Goal: Task Accomplishment & Management: Complete application form

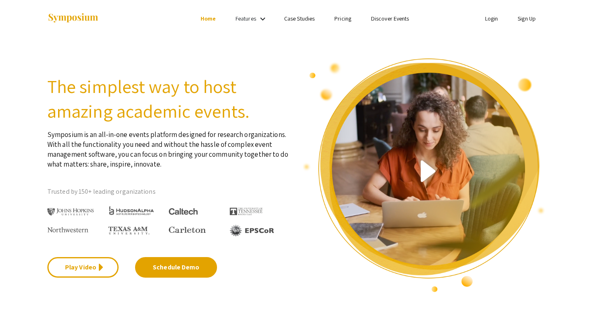
click at [532, 17] on link "Sign Up" at bounding box center [527, 18] width 18 height 7
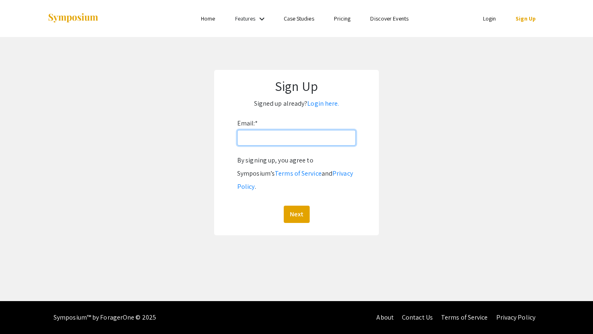
click at [259, 142] on input "Email: *" at bounding box center [296, 138] width 119 height 16
click at [283, 140] on input "rarabi@andrew.cmu.edu" at bounding box center [296, 138] width 119 height 16
type input "rarabi@qatar.cmu.edu"
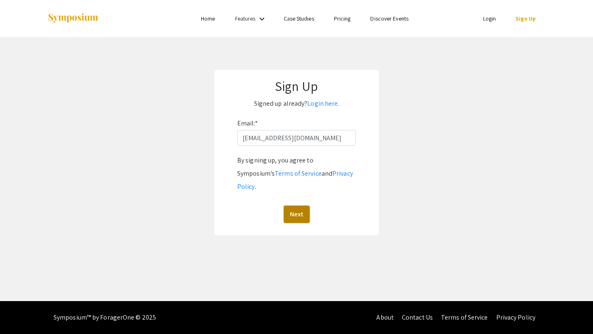
click at [293, 206] on button "Next" at bounding box center [297, 214] width 26 height 17
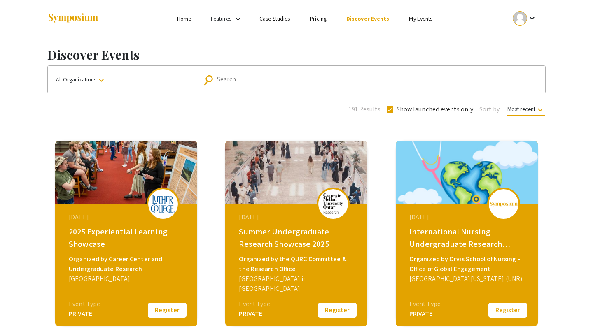
click at [277, 84] on div "Search" at bounding box center [375, 79] width 317 height 13
type input "summe"
click at [344, 311] on button "Register" at bounding box center [337, 310] width 41 height 17
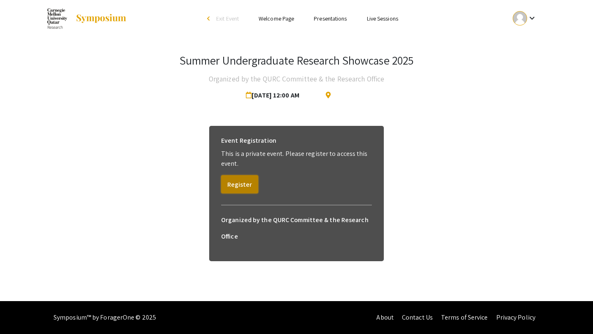
click at [244, 189] on button "Register" at bounding box center [239, 184] width 37 height 18
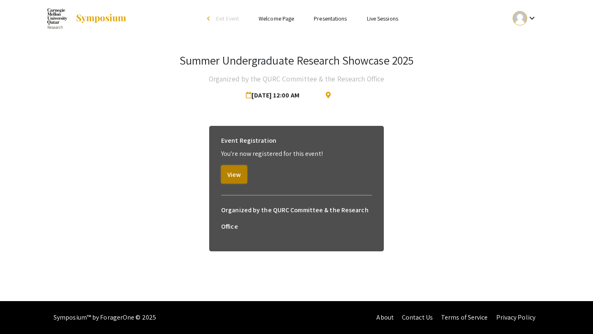
click at [234, 176] on button "View" at bounding box center [234, 175] width 26 height 18
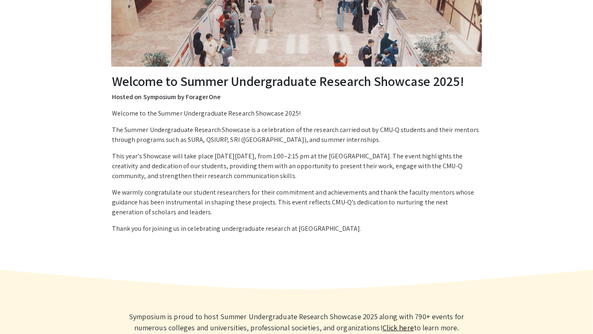
scroll to position [10, 0]
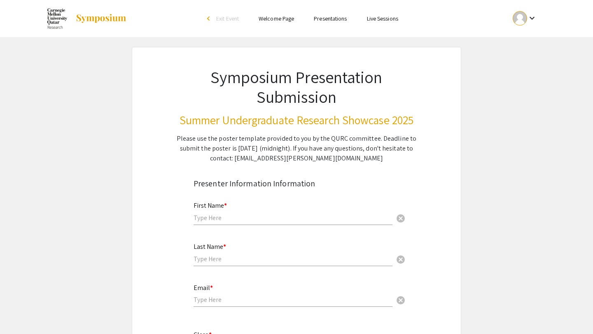
click at [205, 219] on input "text" at bounding box center [293, 218] width 199 height 9
type input "Rasha"
type input "Arabi"
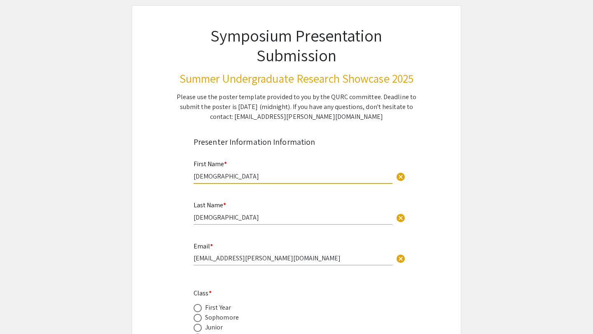
scroll to position [68, 0]
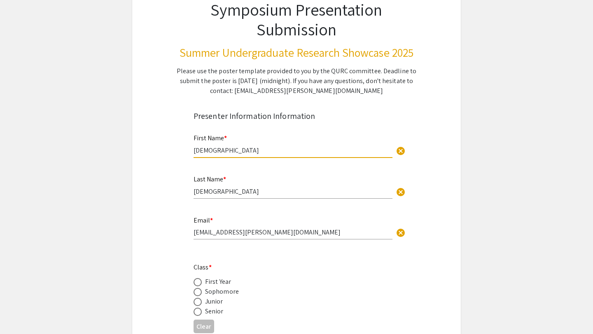
click at [236, 235] on input "rarabi@andrew.cmu.edu" at bounding box center [293, 232] width 199 height 9
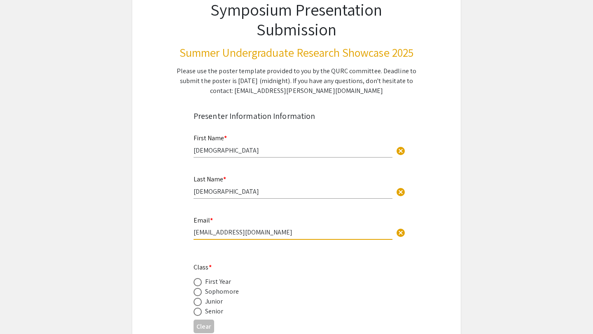
type input "rarabi@andrew.cmu.edu"
click at [275, 261] on app-form-preview-presenter-fields "First Name * Rasha cancel This field is required. Last Name * Arabi cancel This…" at bounding box center [297, 280] width 206 height 308
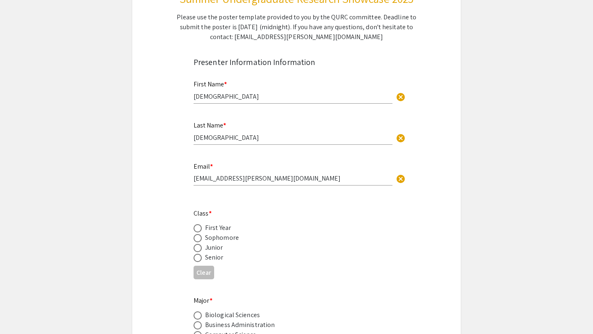
scroll to position [122, 0]
click at [198, 237] on span at bounding box center [198, 237] width 8 height 8
click at [198, 237] on input "radio" at bounding box center [198, 237] width 8 height 8
radio input "true"
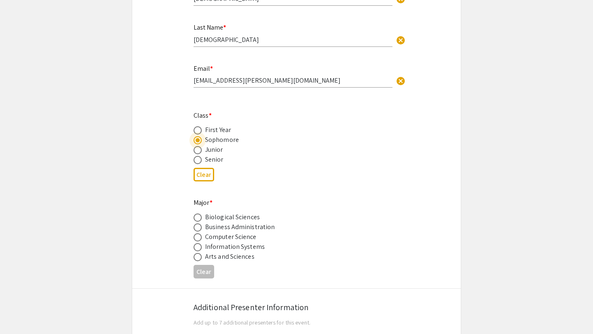
scroll to position [220, 0]
click at [201, 215] on span at bounding box center [198, 217] width 8 height 8
click at [201, 215] on input "radio" at bounding box center [198, 217] width 8 height 8
radio input "true"
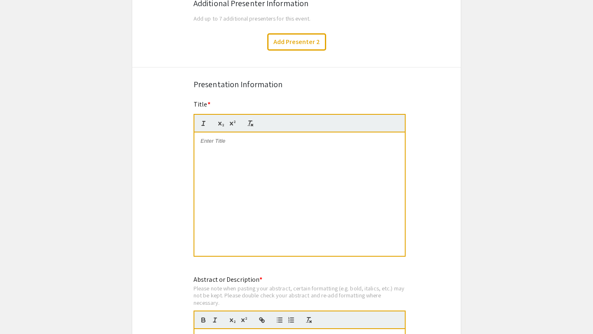
scroll to position [524, 0]
click at [264, 163] on div at bounding box center [299, 194] width 210 height 124
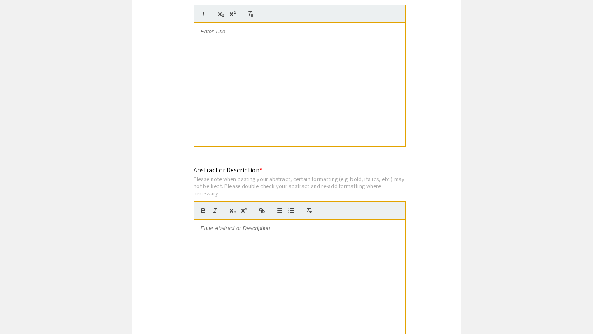
scroll to position [593, 0]
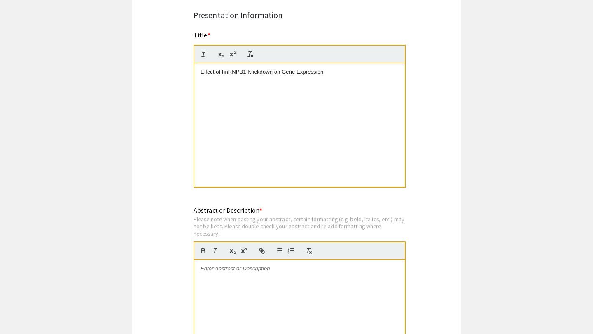
click at [255, 75] on p "Effect of hnRNPB1 Knckdown on Gene Expression" at bounding box center [300, 71] width 198 height 7
click at [277, 123] on div "Effect of hnRNPB1 Knockdown on Gene Expression" at bounding box center [299, 125] width 210 height 124
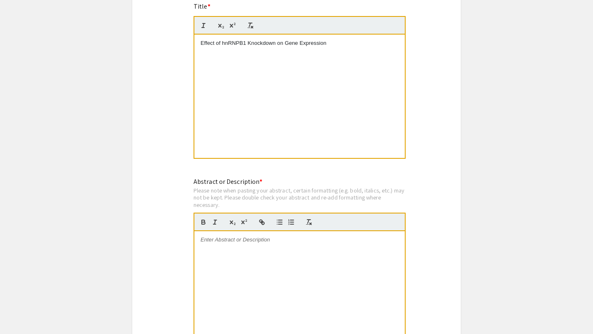
scroll to position [627, 0]
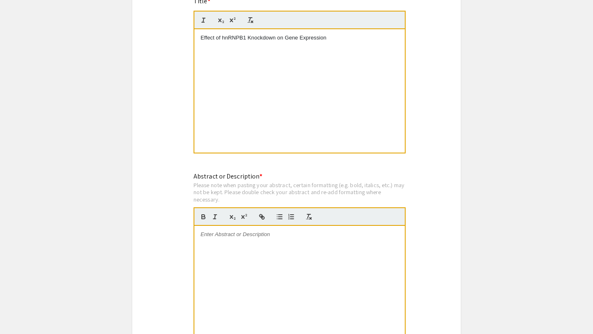
click at [243, 268] on div at bounding box center [299, 288] width 210 height 124
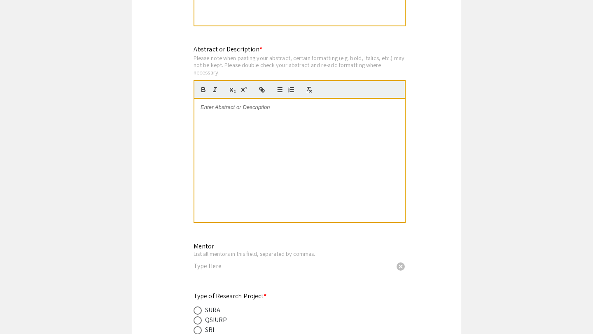
scroll to position [755, 0]
click at [213, 267] on input "text" at bounding box center [293, 265] width 199 height 9
type input "Ihab Younis"
click at [201, 315] on span at bounding box center [198, 310] width 8 height 8
click at [201, 315] on input "radio" at bounding box center [198, 310] width 8 height 8
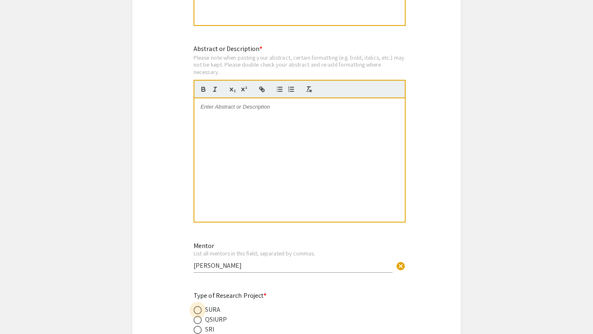
radio input "true"
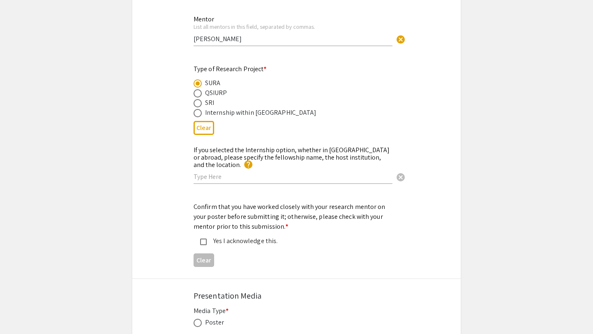
scroll to position [992, 0]
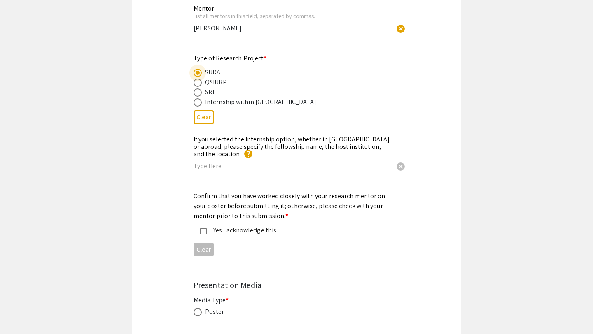
click at [204, 228] on mat-pseudo-checkbox at bounding box center [203, 231] width 7 height 7
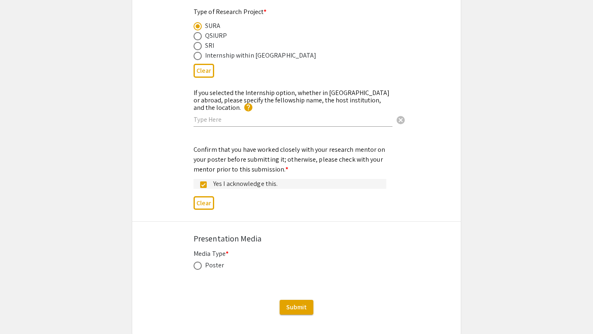
scroll to position [1050, 0]
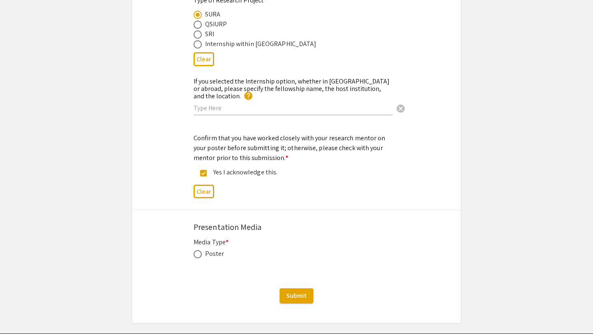
click at [195, 253] on span at bounding box center [198, 254] width 8 height 8
click at [195, 253] on input "radio" at bounding box center [198, 254] width 8 height 8
radio input "true"
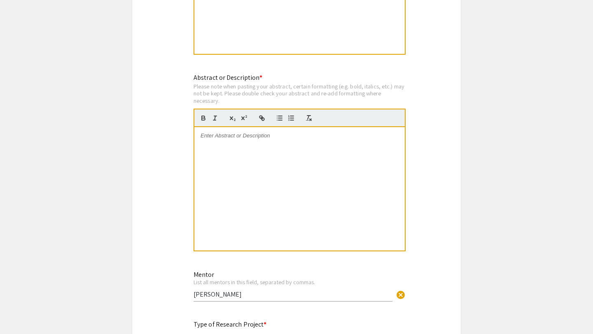
scroll to position [726, 0]
click at [237, 186] on div at bounding box center [299, 190] width 210 height 124
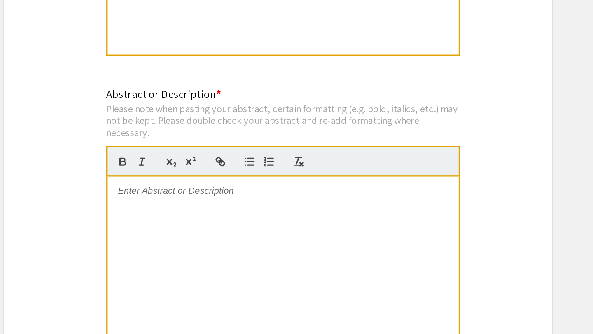
click at [217, 144] on div at bounding box center [299, 190] width 210 height 124
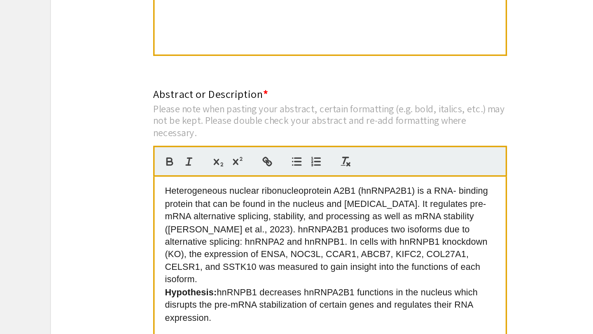
click at [350, 138] on span "Heterogeneous nuclear ribonucleoprotein A2B1 (hnRNPA2B1) is a RNA- binding prot…" at bounding box center [298, 162] width 195 height 59
drag, startPoint x: 371, startPoint y: 154, endPoint x: 215, endPoint y: 164, distance: 156.3
click at [215, 163] on p "Heterogeneous nuclear ribonucleoprotein A2B1 (hnRNPA2B1) is a RNA- binding prot…" at bounding box center [300, 163] width 198 height 61
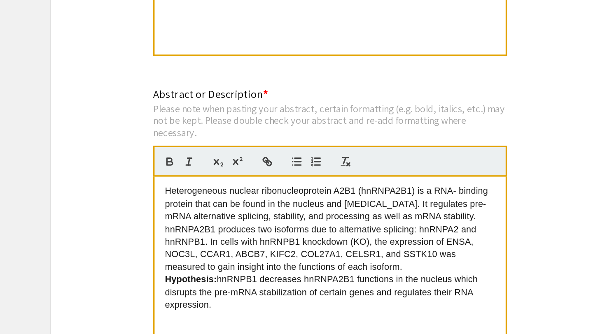
click at [323, 168] on span "Heterogeneous nuclear ribonucleoprotein A2B1 (hnRNPA2B1) is a RNA- binding prot…" at bounding box center [298, 159] width 195 height 52
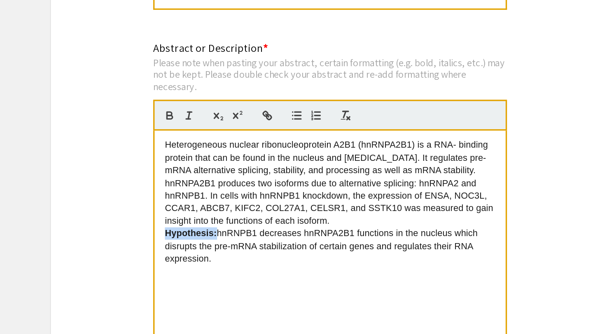
drag, startPoint x: 232, startPoint y: 191, endPoint x: 201, endPoint y: 191, distance: 31.3
click at [201, 191] on strong "Hypothesis:" at bounding box center [216, 189] width 31 height 6
click at [202, 118] on icon "button" at bounding box center [203, 118] width 3 height 2
click at [229, 192] on span "Hypothesis:" at bounding box center [215, 189] width 28 height 6
click at [204, 192] on span "Hypothesis" at bounding box center [214, 189] width 27 height 6
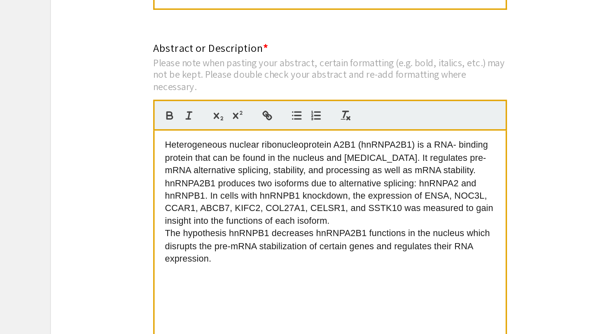
click at [238, 192] on span "The hypothesis" at bounding box center [219, 189] width 37 height 6
click at [202, 192] on span "The hypothesis is that" at bounding box center [227, 189] width 53 height 6
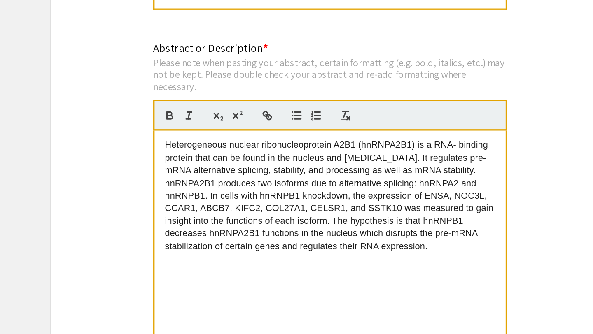
click at [366, 200] on p "Heterogeneous nuclear ribonucleoprotein A2B1 (hnRNPA2B1) is a RNA- binding prot…" at bounding box center [300, 167] width 198 height 68
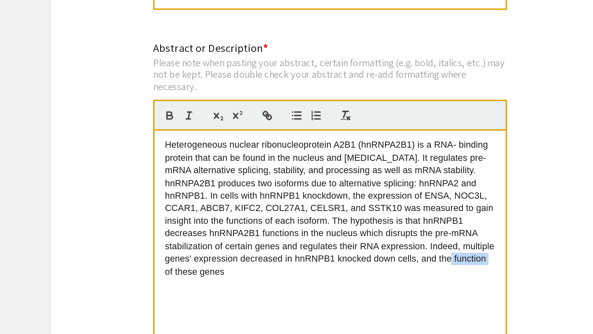
drag, startPoint x: 373, startPoint y: 206, endPoint x: 398, endPoint y: 206, distance: 25.5
click at [398, 206] on p "Heterogeneous nuclear ribonucleoprotein A2B1 (hnRNPA2B1) is a RNA- binding prot…" at bounding box center [300, 175] width 198 height 84
click at [288, 212] on p "Heterogeneous nuclear ribonucleoprotein A2B1 (hnRNPA2B1) is a RNA- binding prot…" at bounding box center [300, 175] width 198 height 84
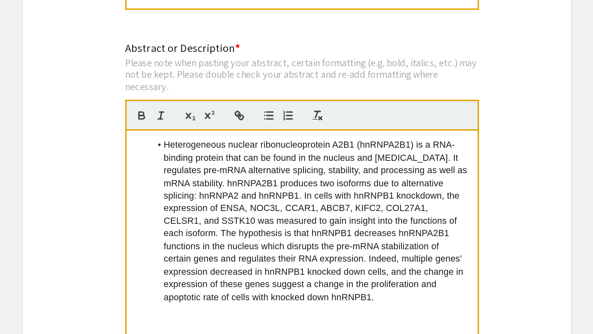
click at [349, 229] on li "Heterogeneous nuclear ribonucleoprotein A2B1 (hnRNPA2B1) is a RNA- binding prot…" at bounding box center [304, 182] width 190 height 99
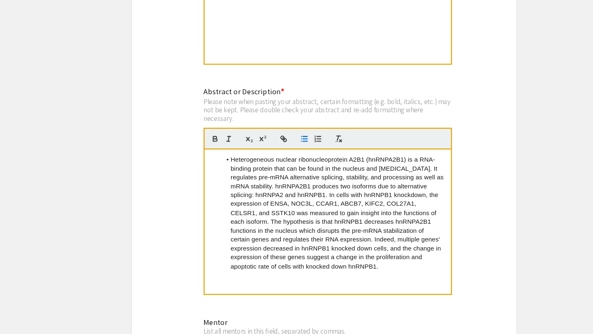
click at [217, 140] on span "Heterogeneous nuclear ribonucleoprotein A2B1 (hnRNPA2B1) is a RNA- binding prot…" at bounding box center [308, 162] width 183 height 59
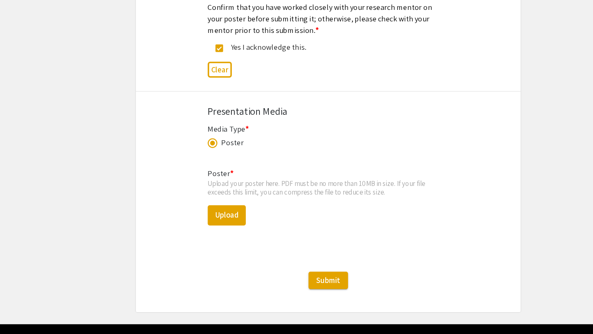
scroll to position [1135, 0]
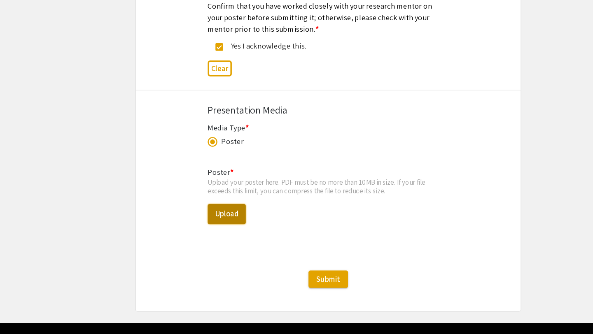
click at [220, 230] on button "Upload" at bounding box center [210, 231] width 33 height 17
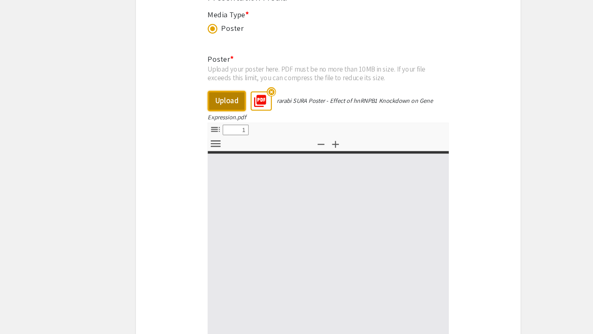
select select "custom"
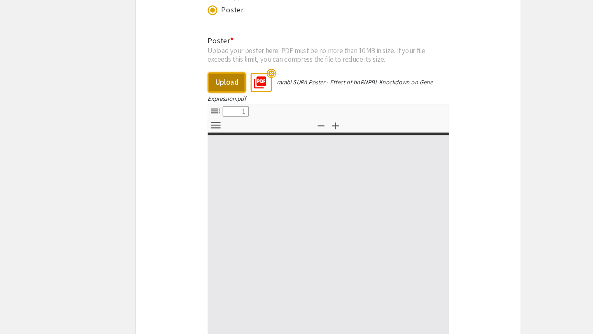
type input "0"
select select "custom"
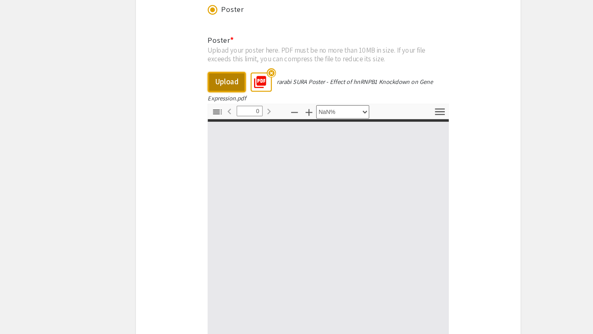
type input "1"
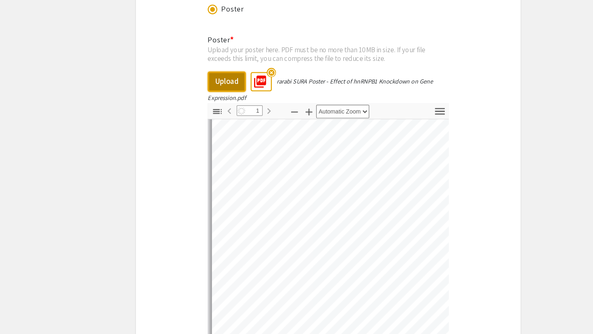
scroll to position [186, 0]
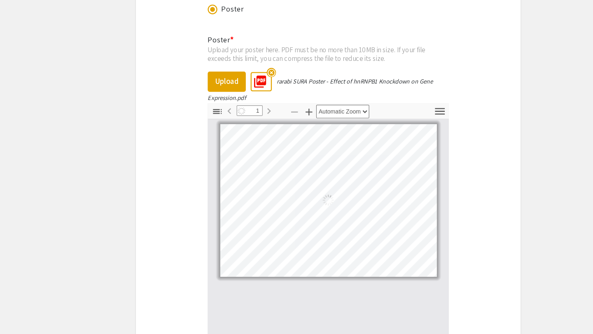
select select "custom"
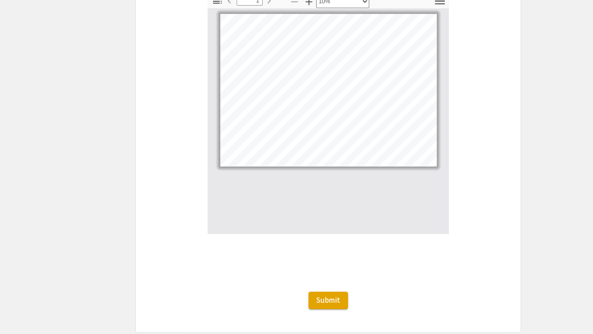
scroll to position [1379, 0]
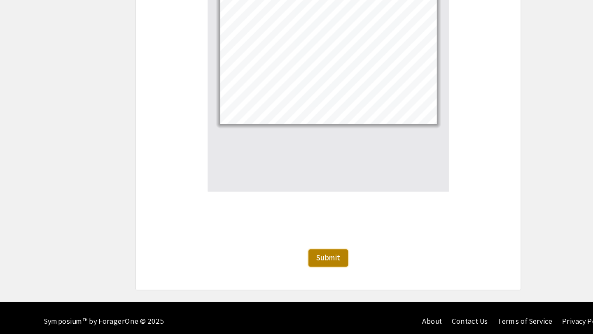
click at [303, 265] on span "Submit" at bounding box center [296, 269] width 21 height 9
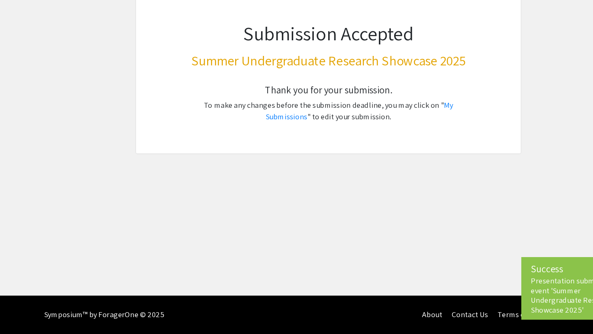
scroll to position [0, 0]
